Goal: Connect with others: Connect with others

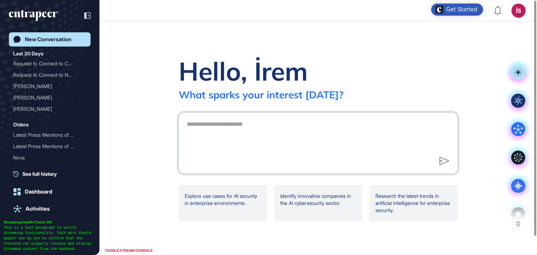
scroll to position [0, 0]
click at [42, 61] on div "Request to Connect to Cur..." at bounding box center [47, 63] width 68 height 11
click at [42, 65] on div "Request to Connect to Cur..." at bounding box center [47, 63] width 68 height 11
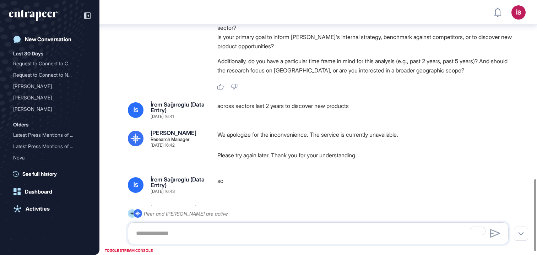
scroll to position [634, 0]
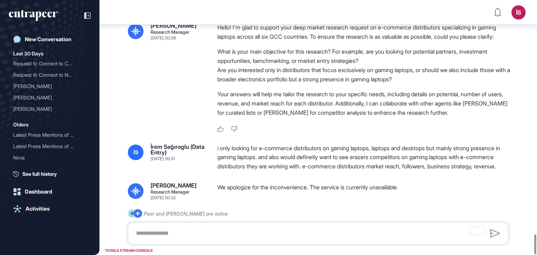
scroll to position [3013, 0]
